Goal: Find specific page/section: Find specific page/section

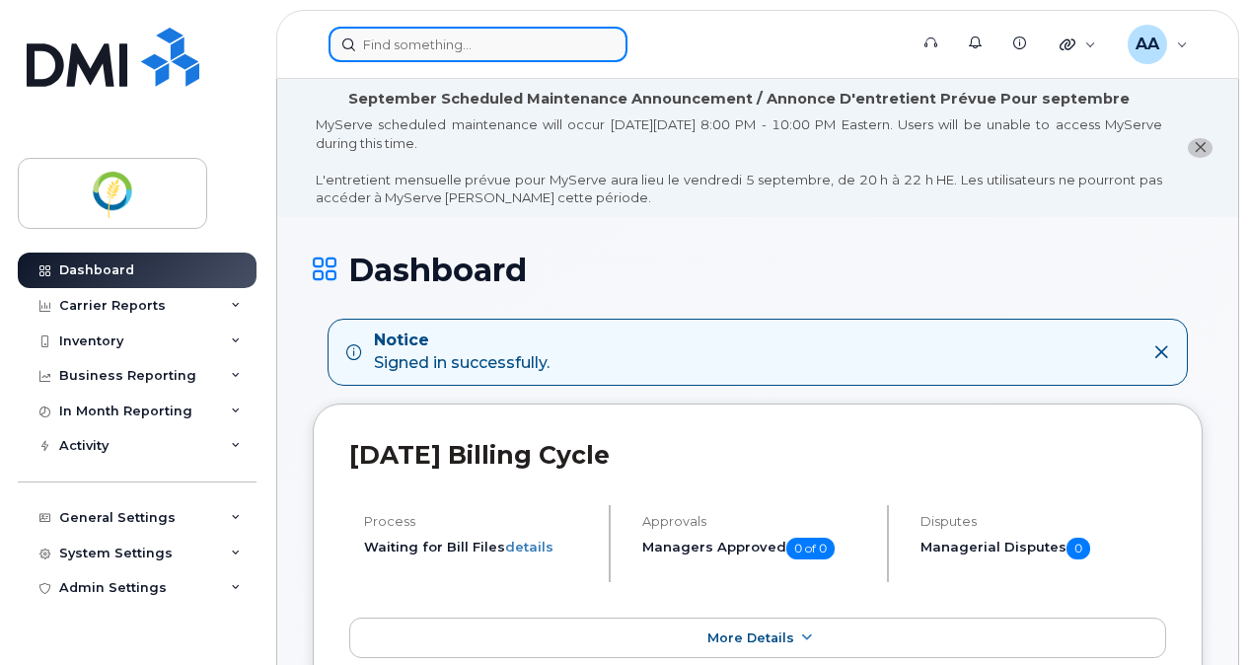
click at [412, 51] on input at bounding box center [478, 45] width 299 height 36
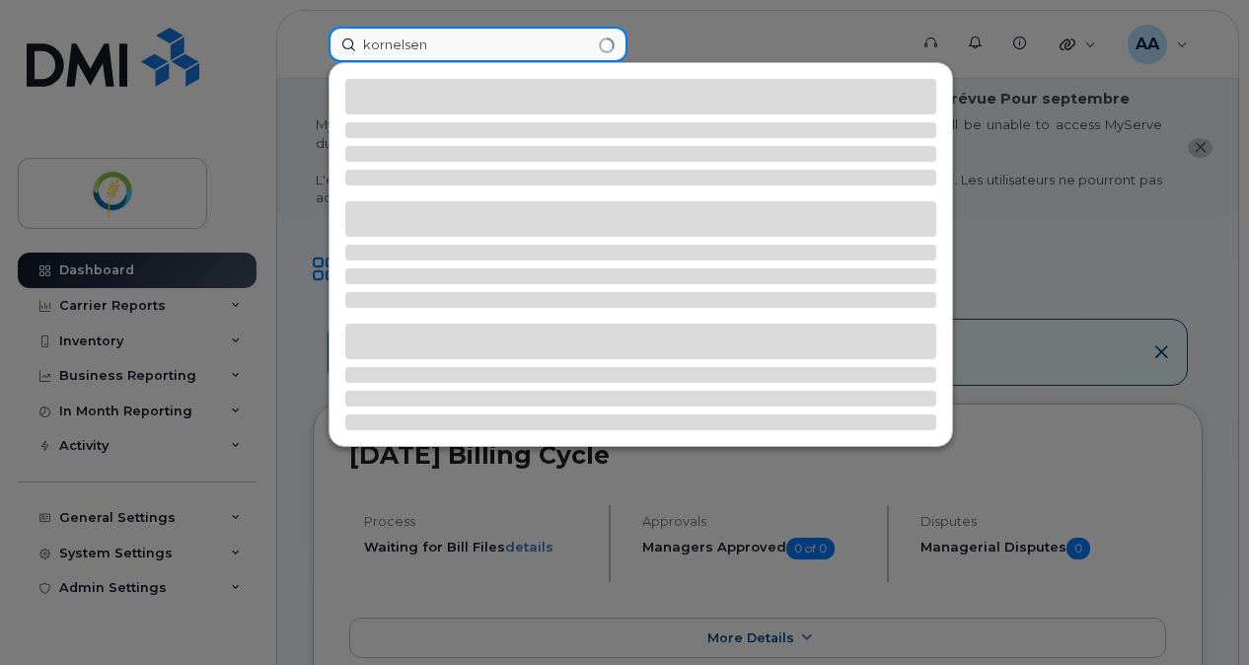
type input "kornelsen"
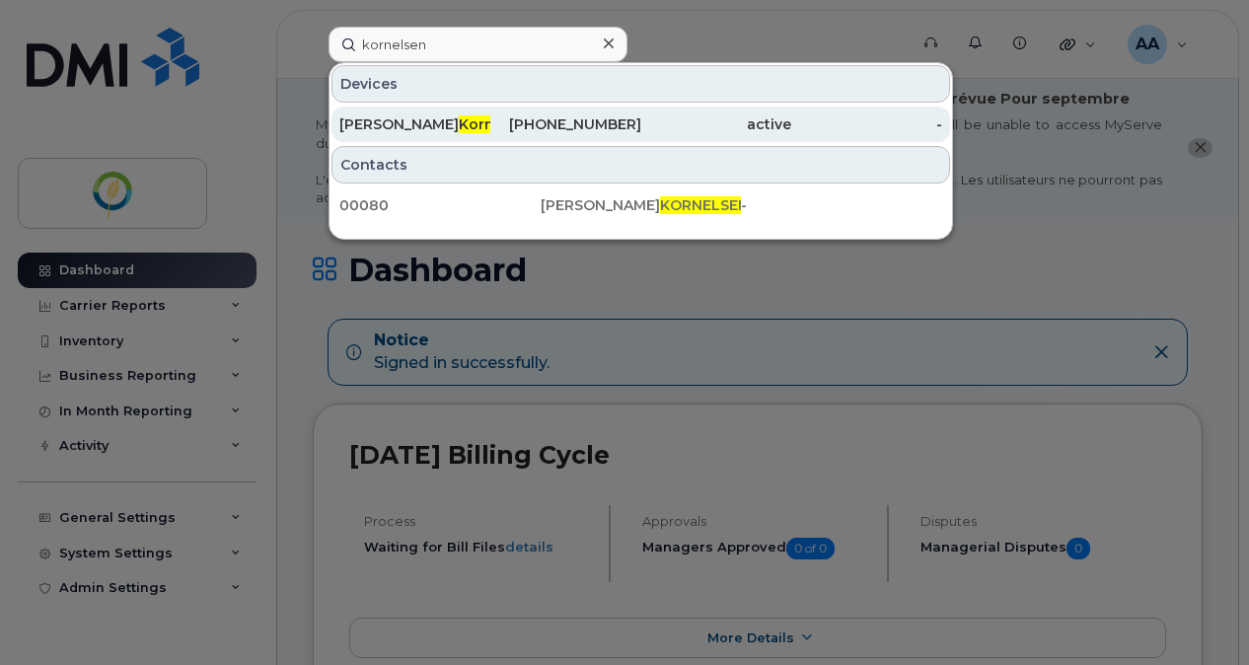
click at [459, 122] on span "Kornelsen" at bounding box center [496, 124] width 75 height 18
click at [459, 124] on span "Kornelsen" at bounding box center [496, 124] width 75 height 18
